Goal: Find specific page/section: Find specific page/section

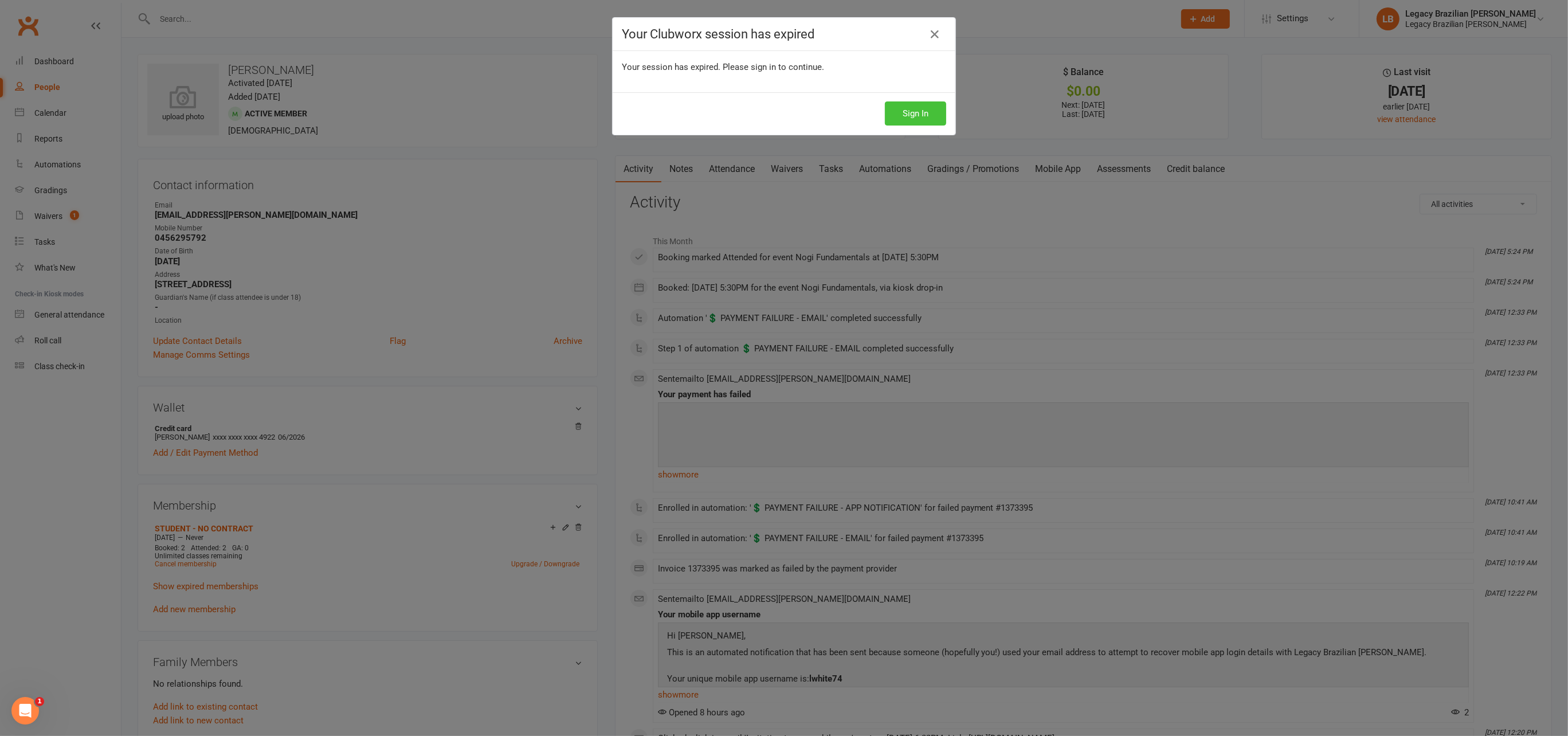
click at [905, 110] on button "Sign In" at bounding box center [916, 113] width 61 height 24
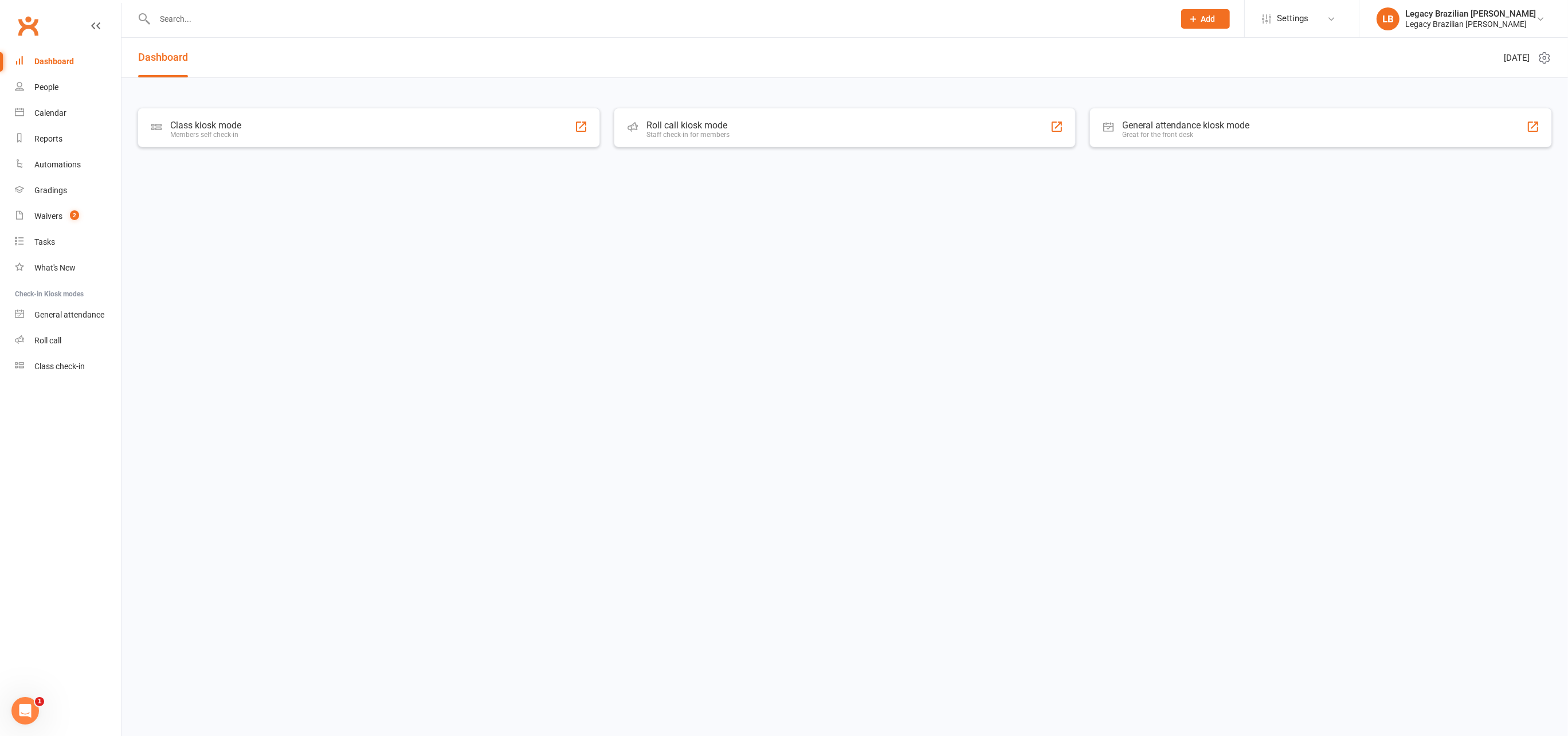
click at [233, 26] on input "text" at bounding box center [658, 19] width 1015 height 16
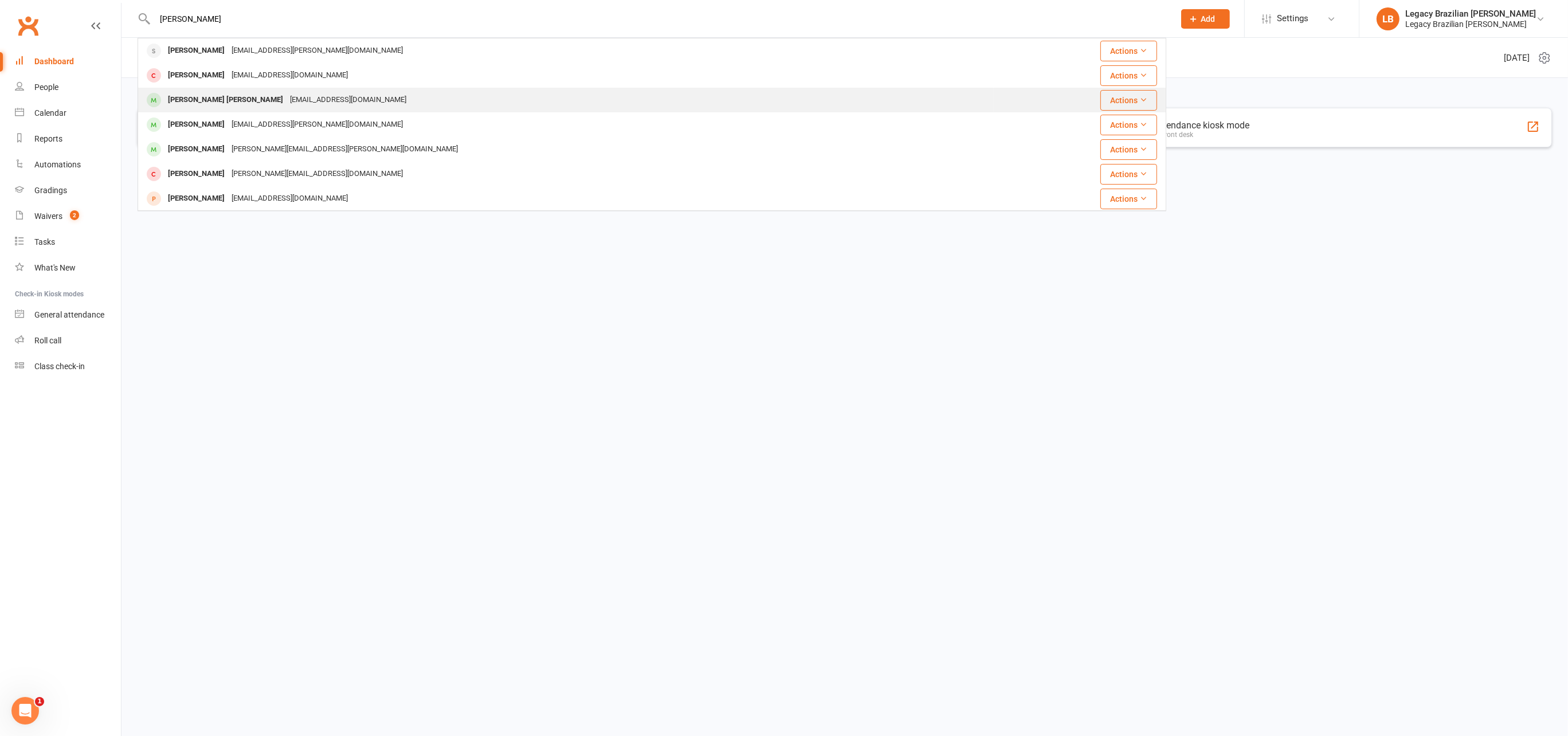
type input "[PERSON_NAME]"
click at [408, 95] on div "Jean-Luc Christopher jeanlucchristopher@gmail.com" at bounding box center [565, 100] width 854 height 23
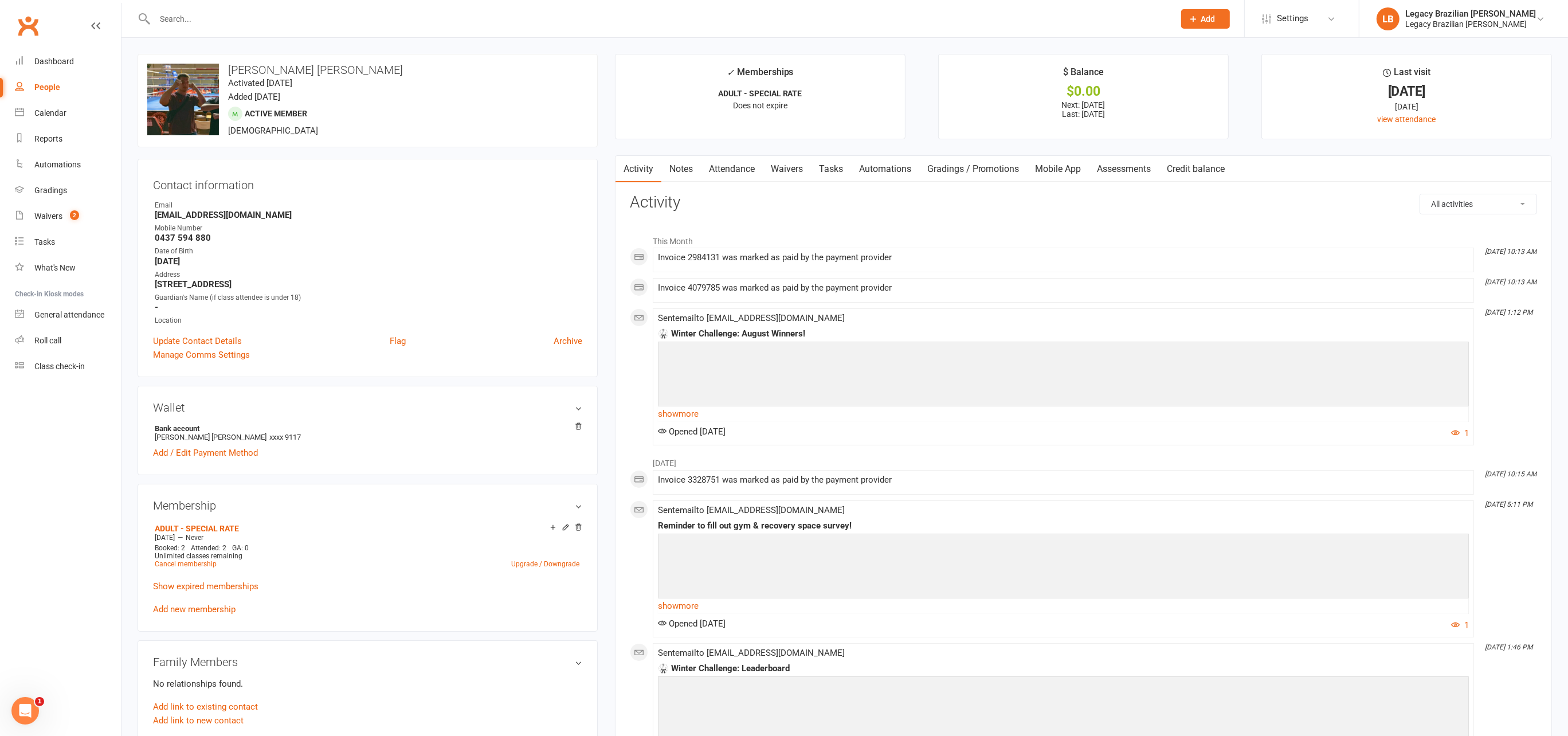
click at [345, 20] on input "text" at bounding box center [658, 19] width 1015 height 16
click at [300, 20] on input "text" at bounding box center [658, 19] width 1015 height 16
